Goal: Task Accomplishment & Management: Complete application form

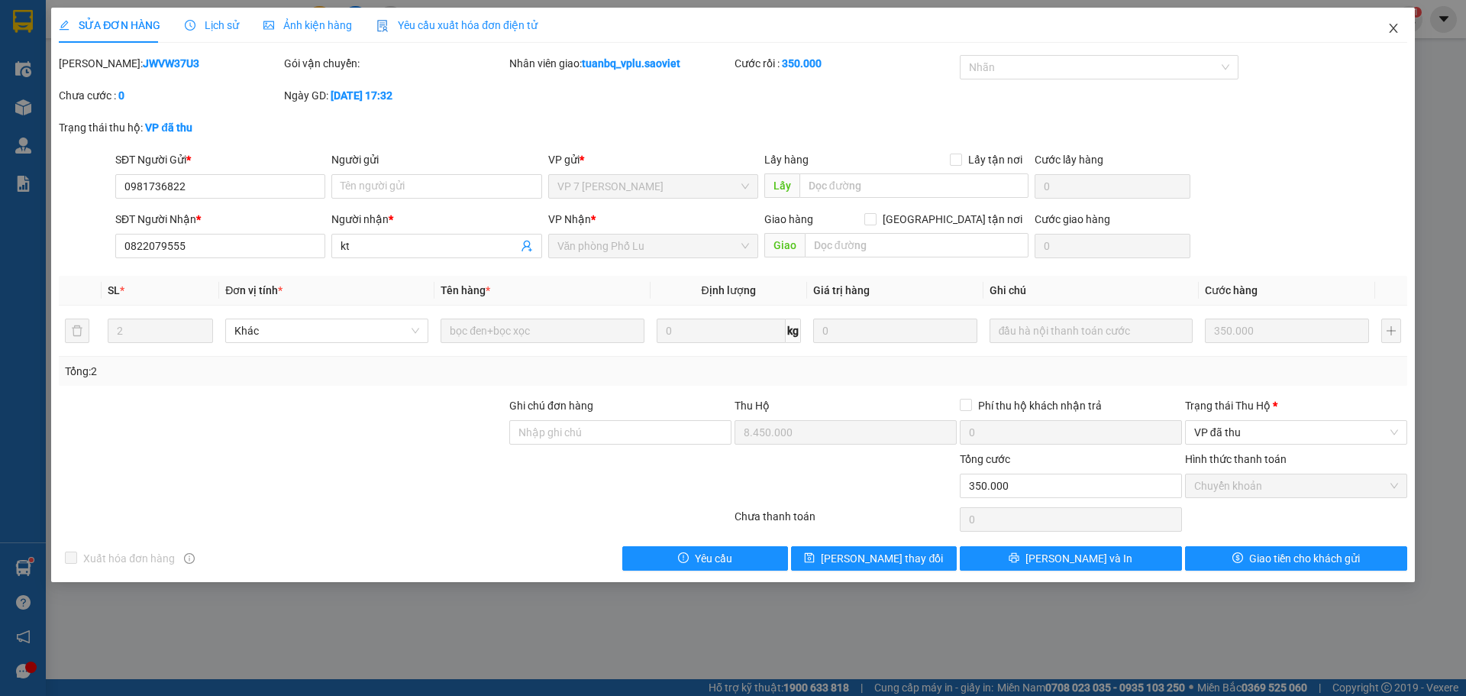
click at [1392, 27] on icon "close" at bounding box center [1393, 28] width 8 height 9
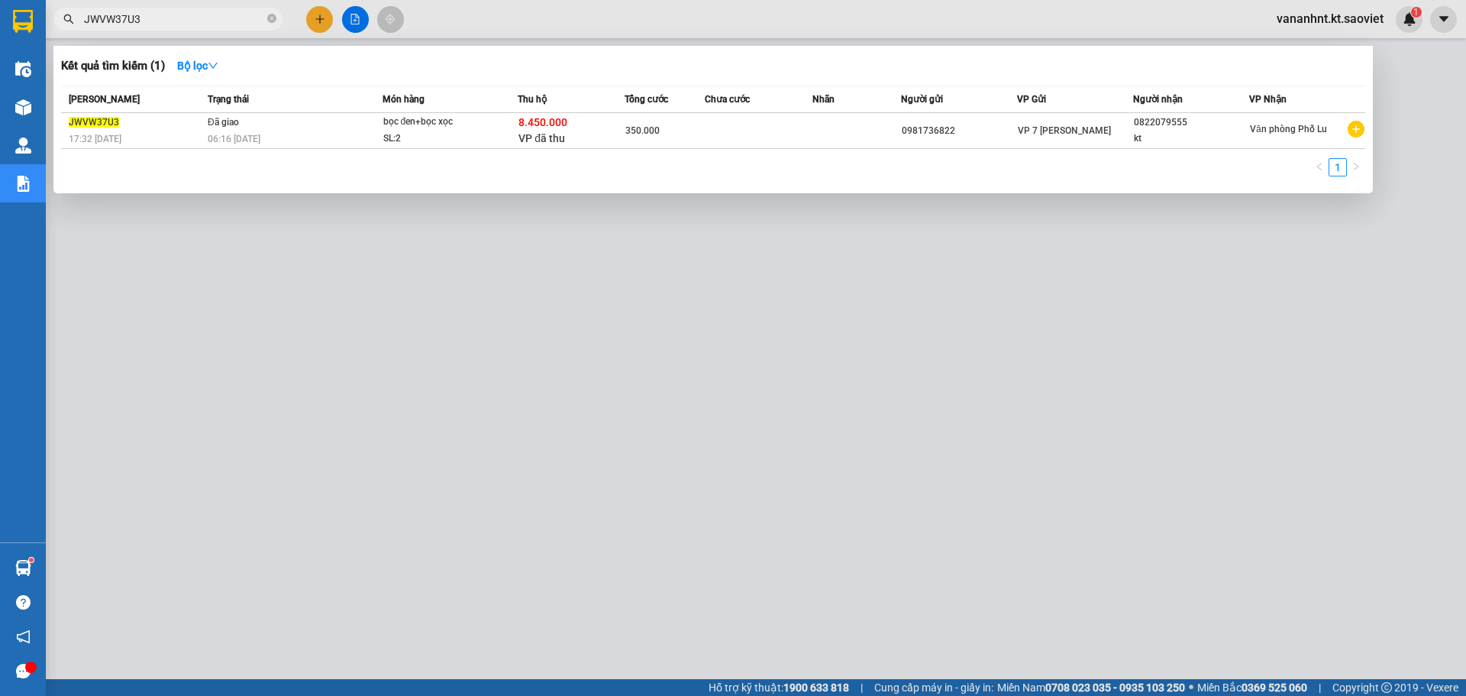
click at [131, 12] on input "JWVW37U3" at bounding box center [174, 19] width 180 height 17
paste input "T7E9WXX1"
type input "T7E9WXX1"
click at [568, 128] on div "4.500.000 Đã chuyển khoản" at bounding box center [568, 131] width 105 height 32
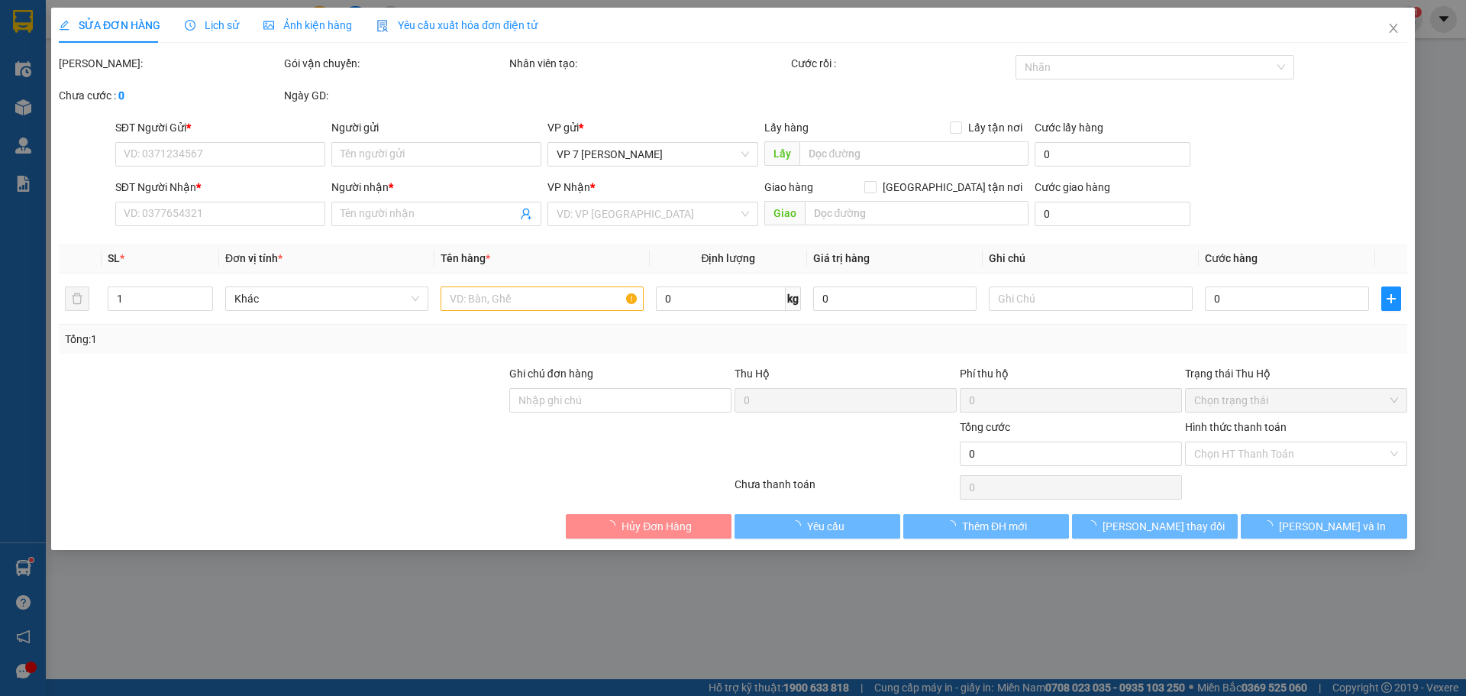
type input "0965503357"
type input "0966121280"
type input "Minh"
type input "4.500.000"
type input "30.000"
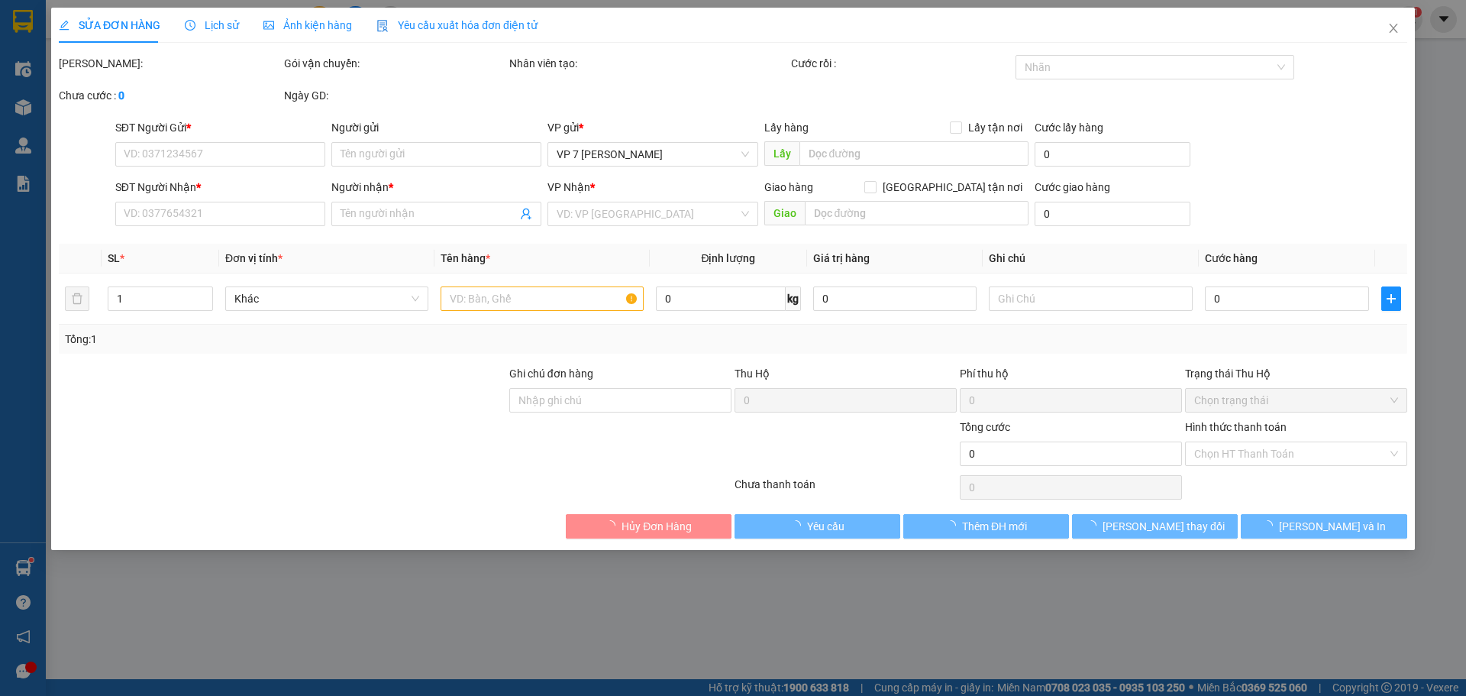
type input "60.000"
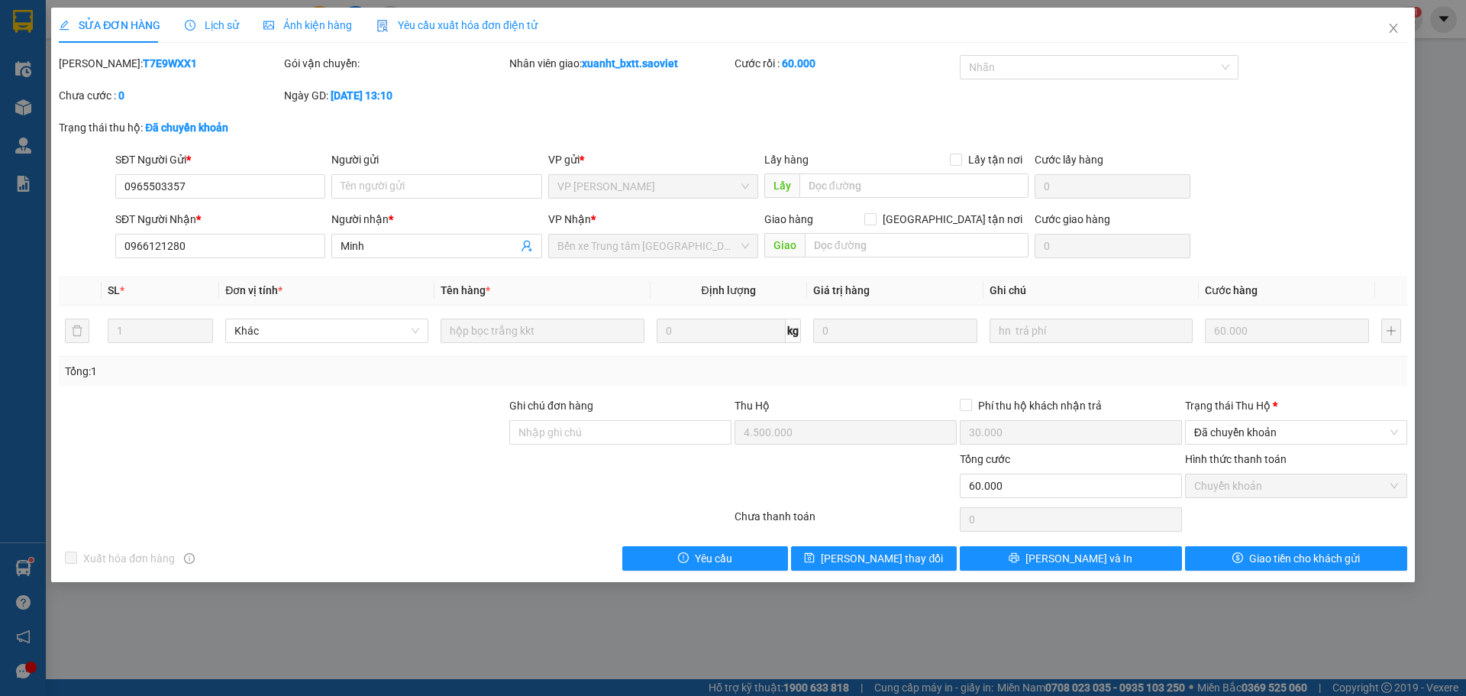
click at [202, 31] on span "Lịch sử" at bounding box center [212, 25] width 54 height 12
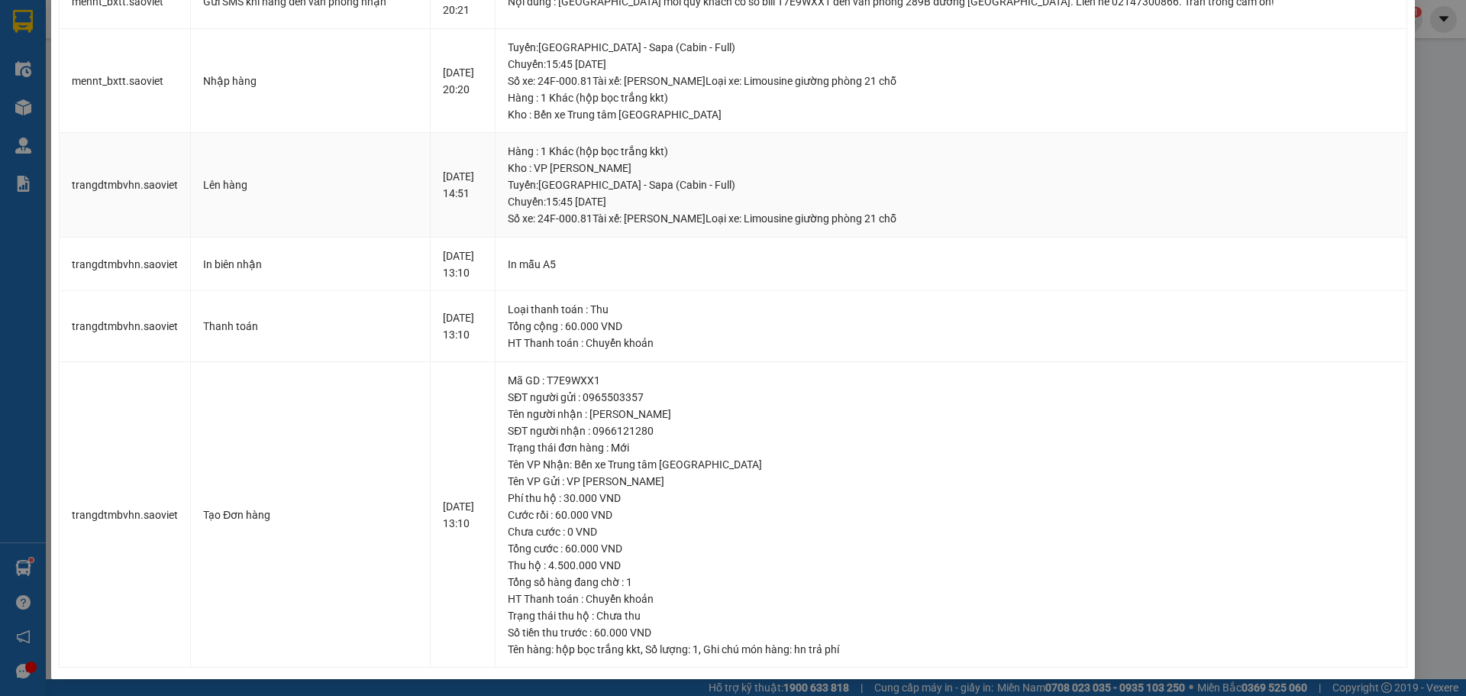
scroll to position [464, 0]
